Goal: Navigation & Orientation: Find specific page/section

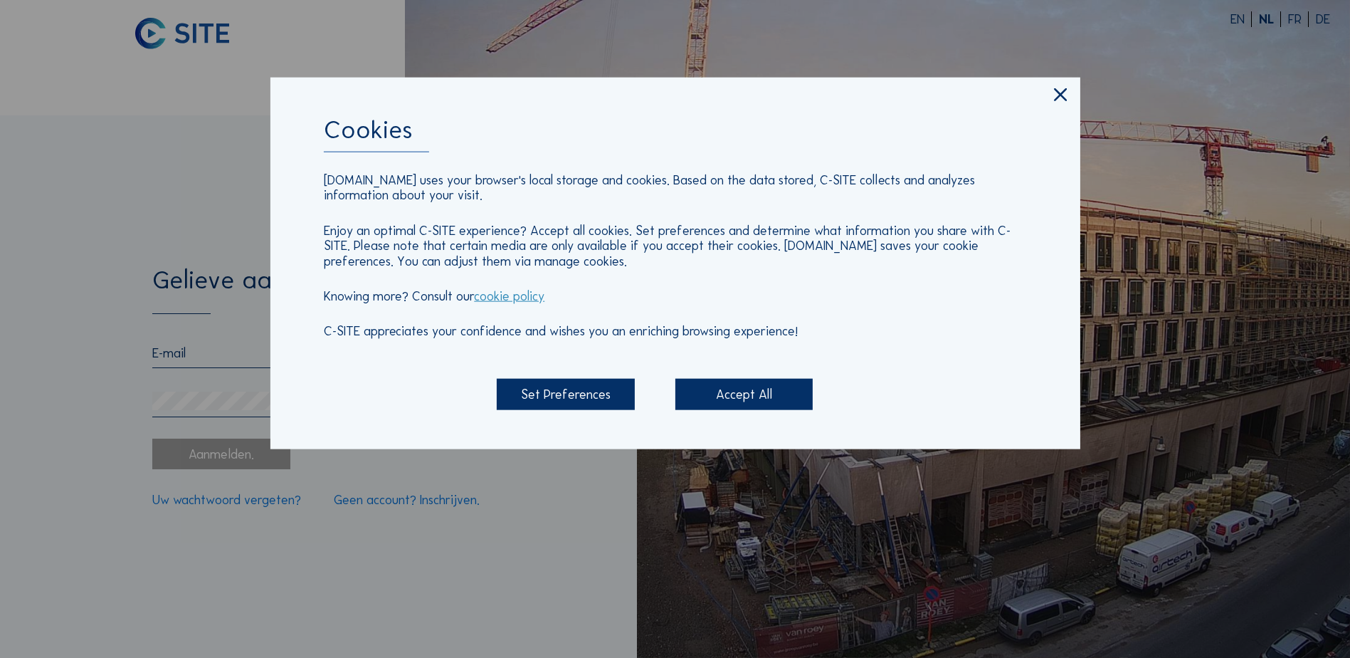
click at [730, 394] on div "Accept All" at bounding box center [743, 394] width 137 height 31
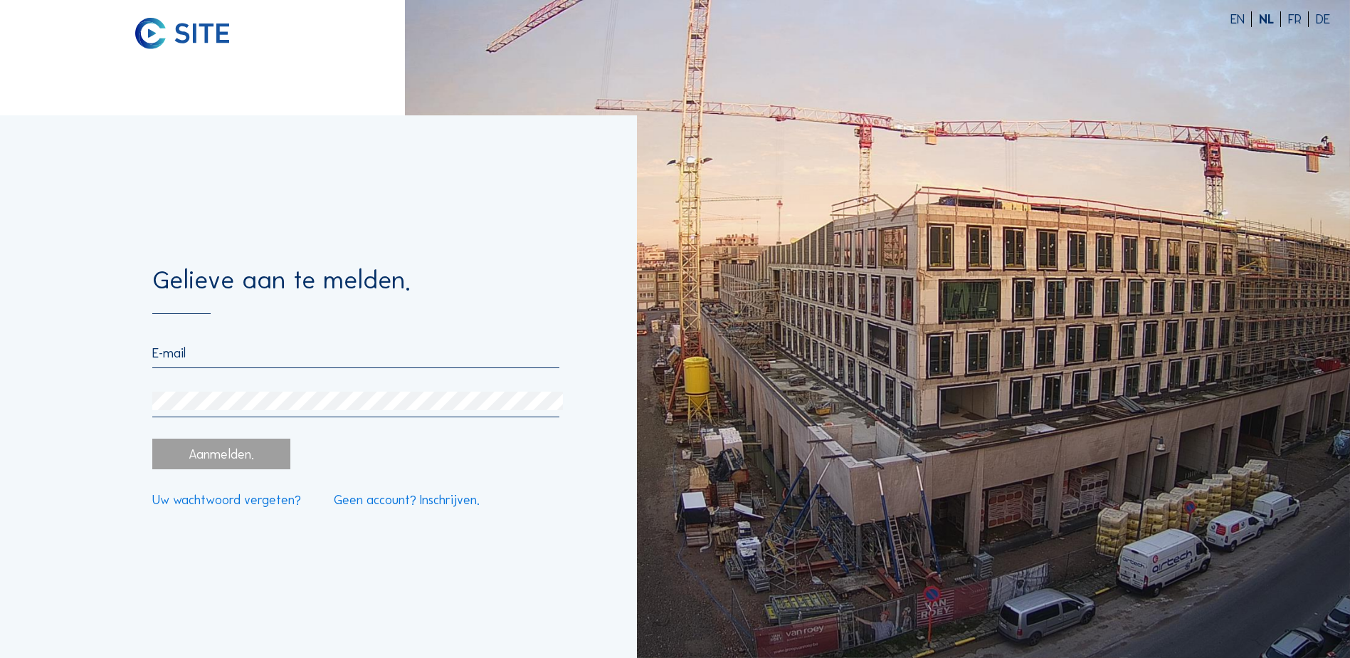
click at [236, 337] on form "Gelieve aan te melden. Aanmelden. Uw wachtwoord vergeten? Geen account? Inschri…" at bounding box center [355, 386] width 407 height 238
click at [174, 342] on form "Gelieve aan te melden. Aanmelden. Uw wachtwoord vergeten? Geen account? Inschri…" at bounding box center [355, 386] width 407 height 238
click at [170, 358] on input "email" at bounding box center [355, 353] width 407 height 16
type input "[EMAIL_ADDRESS][DOMAIN_NAME]"
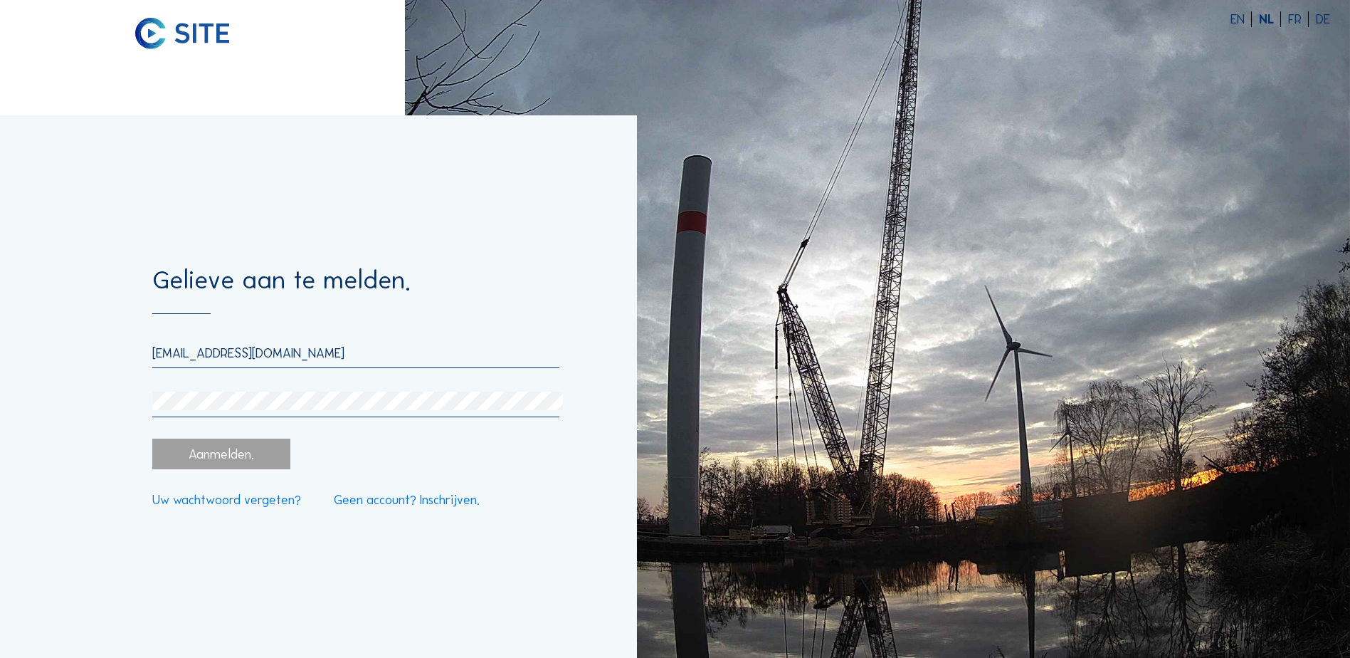
click at [243, 460] on div "Aanmelden." at bounding box center [220, 453] width 137 height 31
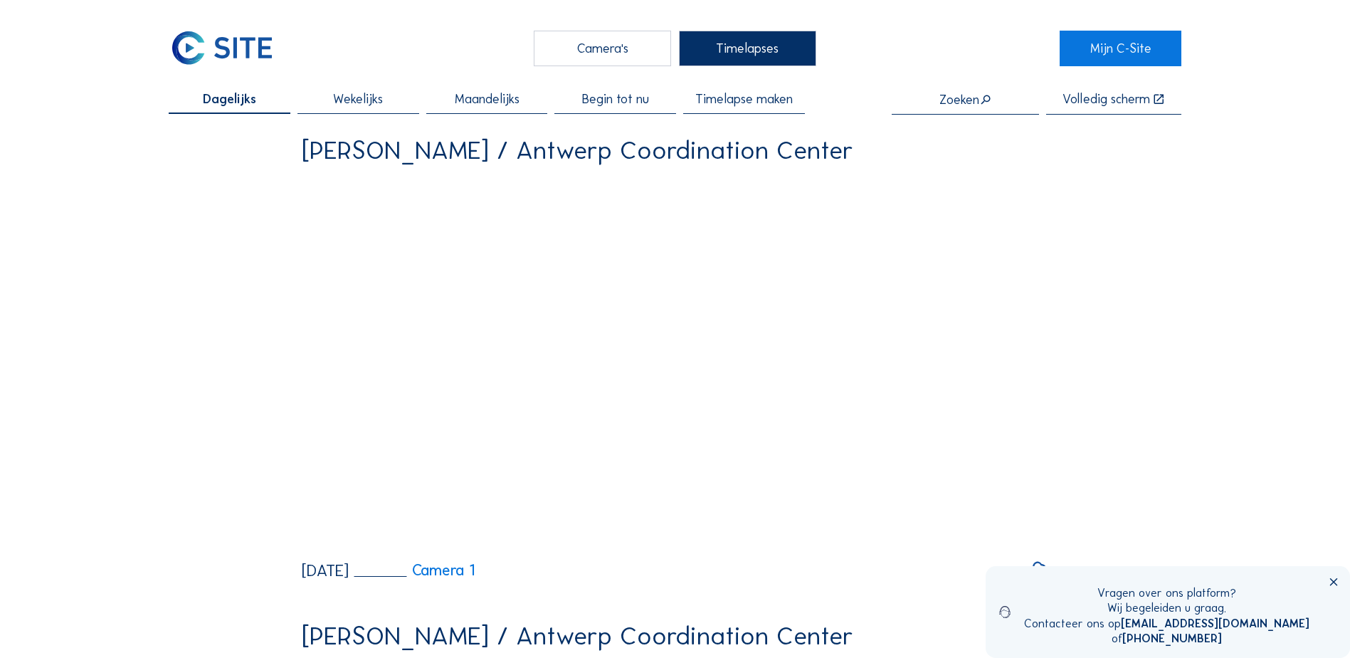
click at [615, 54] on div "Camera's" at bounding box center [602, 49] width 137 height 36
